Goal: Information Seeking & Learning: Learn about a topic

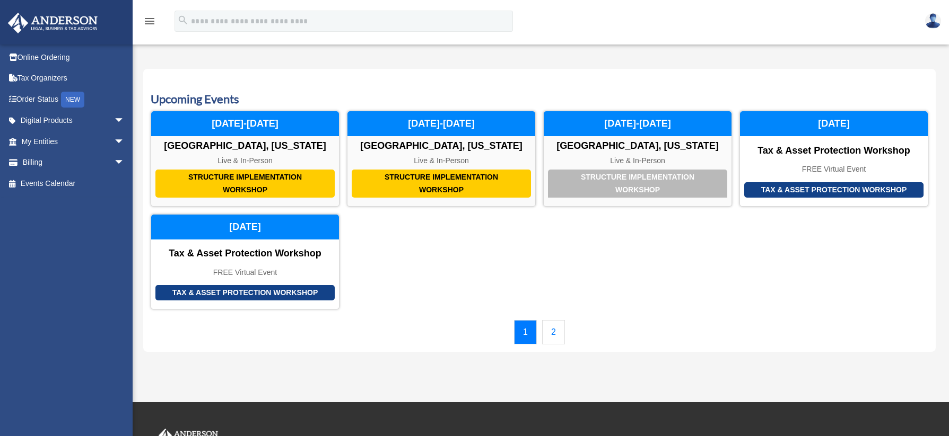
click at [553, 336] on link "2" at bounding box center [553, 332] width 23 height 24
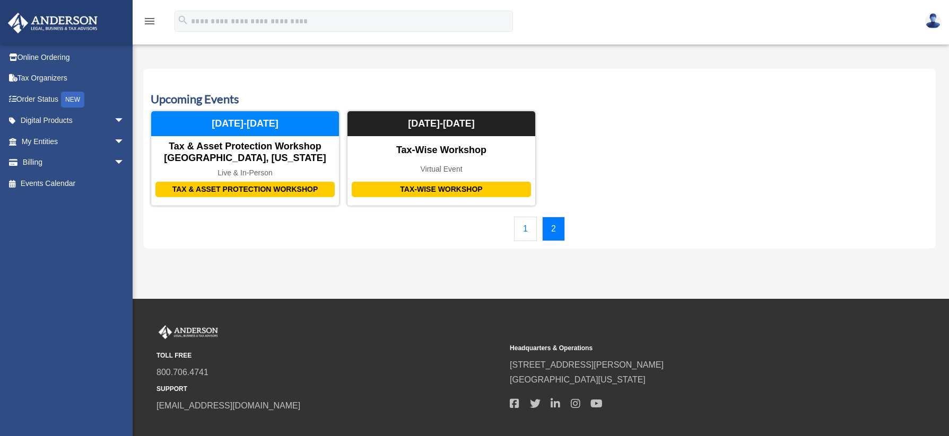
click at [527, 229] on link "1" at bounding box center [525, 229] width 23 height 24
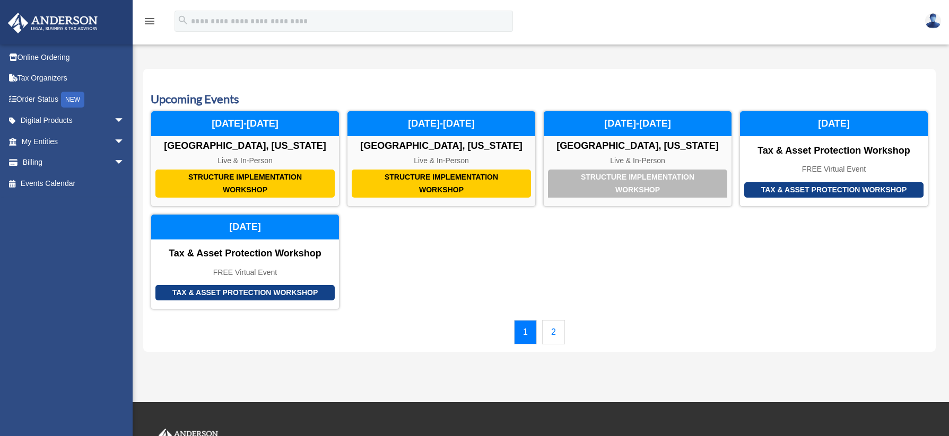
click at [561, 336] on link "2" at bounding box center [553, 332] width 23 height 24
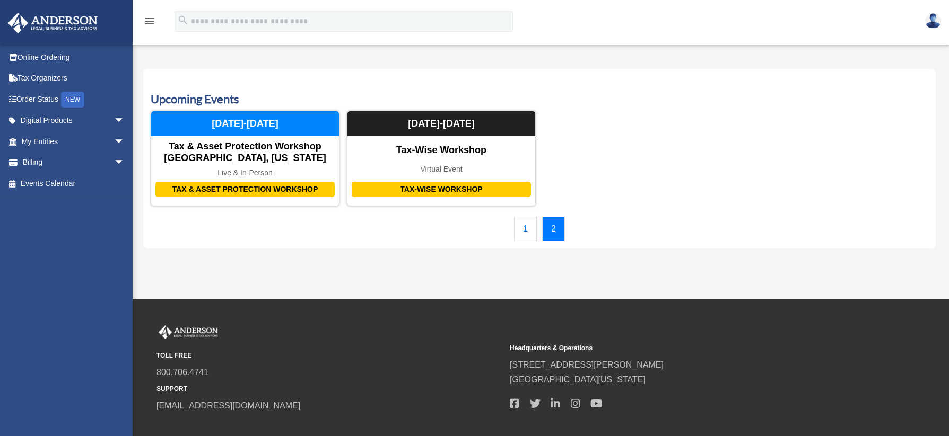
click at [529, 225] on link "1" at bounding box center [525, 229] width 23 height 24
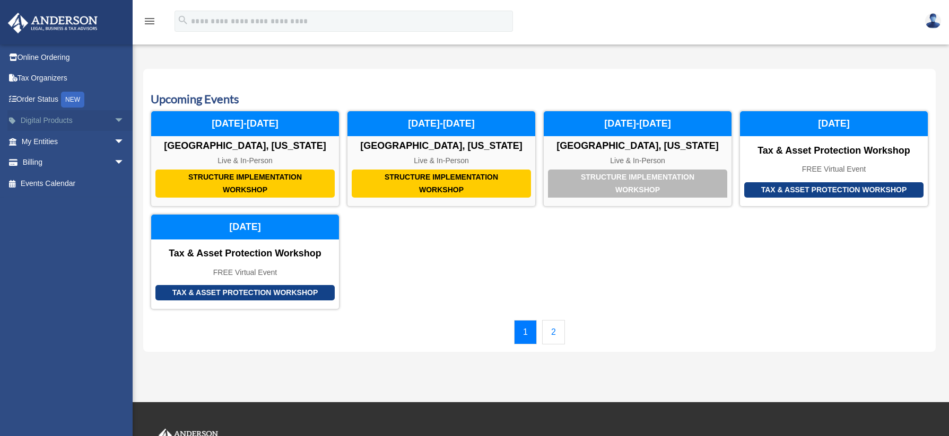
click at [62, 116] on link "Digital Products arrow_drop_down" at bounding box center [73, 120] width 133 height 21
click at [114, 117] on span "arrow_drop_down" at bounding box center [124, 121] width 21 height 22
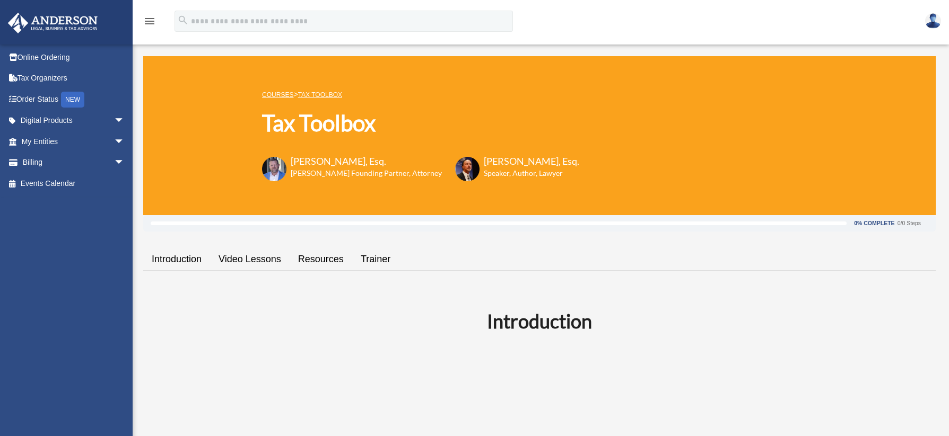
click at [245, 261] on link "Video Lessons" at bounding box center [250, 259] width 80 height 30
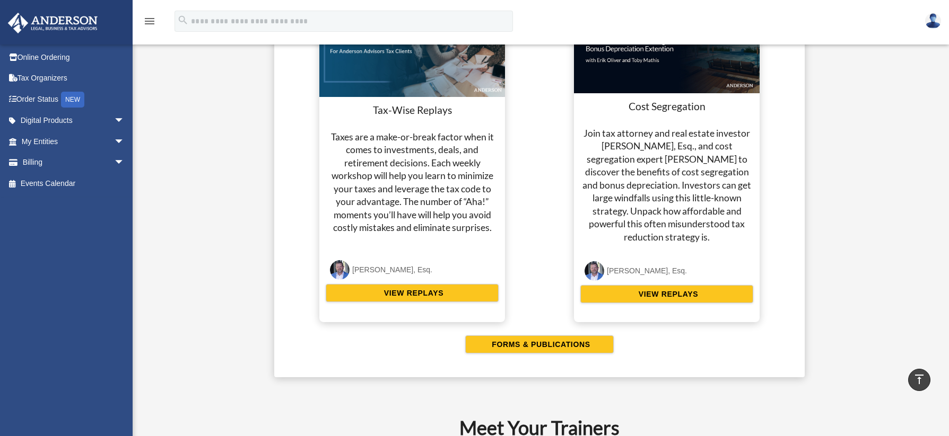
scroll to position [2042, 0]
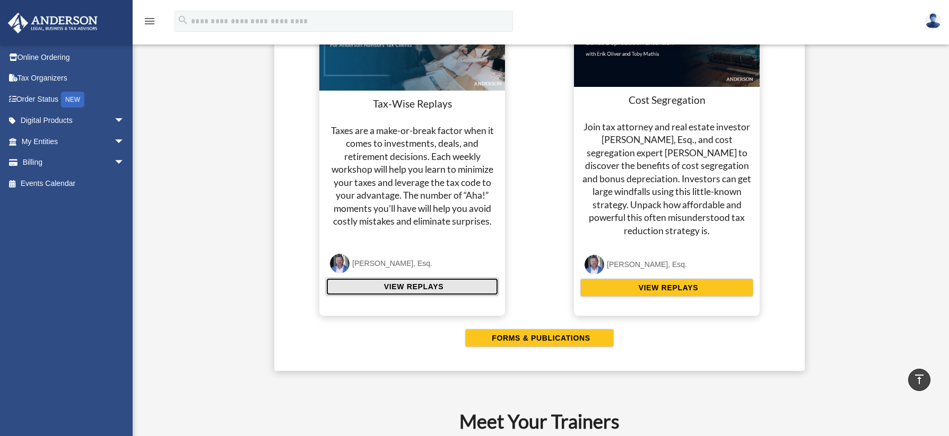
click at [416, 284] on span "VIEW REPLAYS" at bounding box center [412, 287] width 63 height 11
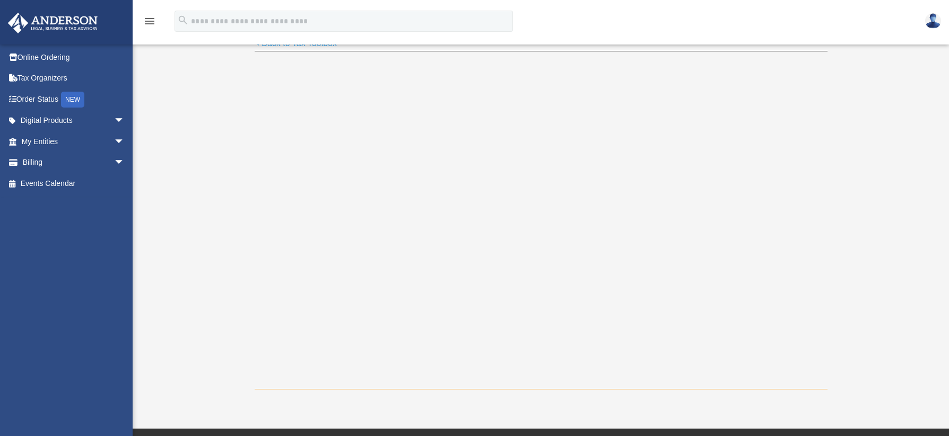
scroll to position [106, 0]
